Goal: Navigation & Orientation: Find specific page/section

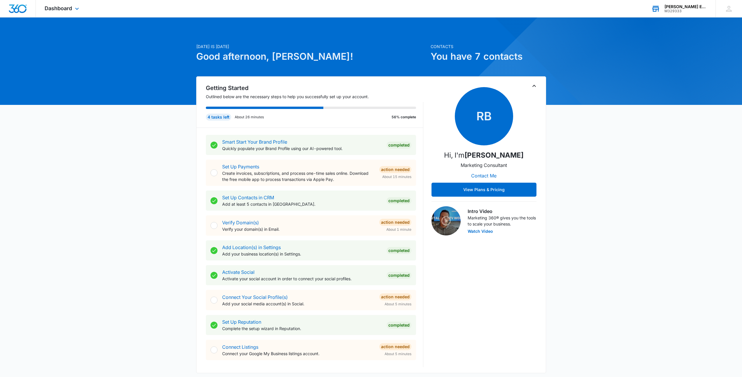
click at [671, 4] on div "[PERSON_NAME] Environmental Solutions" at bounding box center [685, 6] width 43 height 5
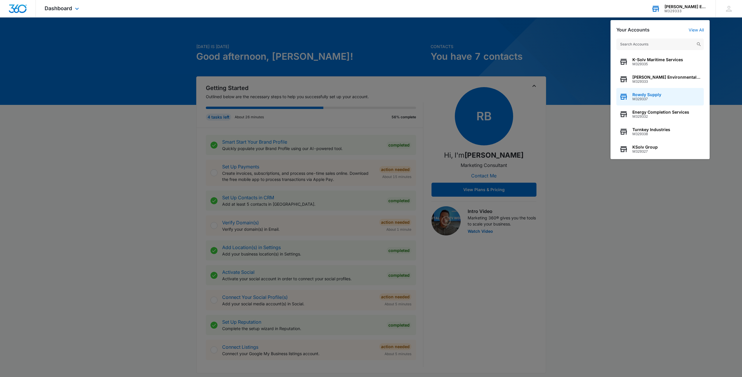
click at [649, 100] on span "M329337" at bounding box center [646, 99] width 29 height 4
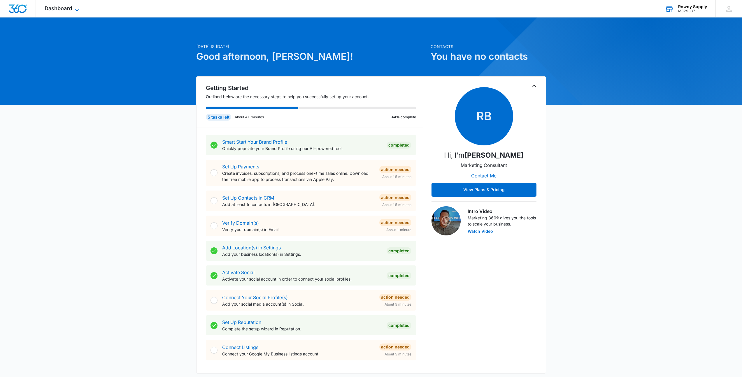
click at [64, 7] on span "Dashboard" at bounding box center [58, 8] width 27 height 6
